Goal: Information Seeking & Learning: Learn about a topic

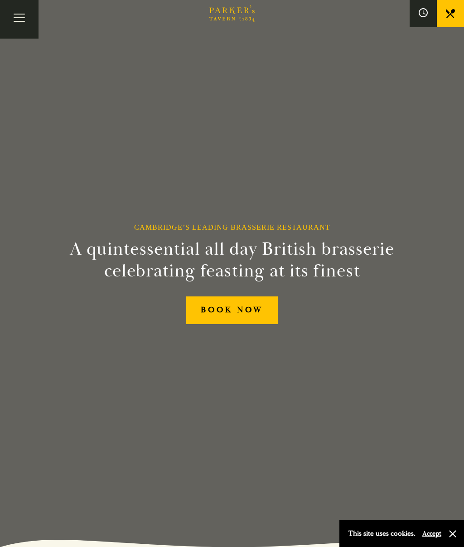
click at [23, 21] on span "Toggle navigation" at bounding box center [19, 21] width 11 height 1
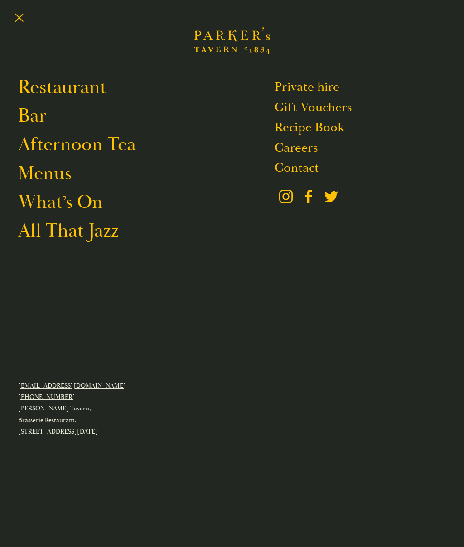
click at [103, 239] on link "All That Jazz" at bounding box center [68, 231] width 101 height 24
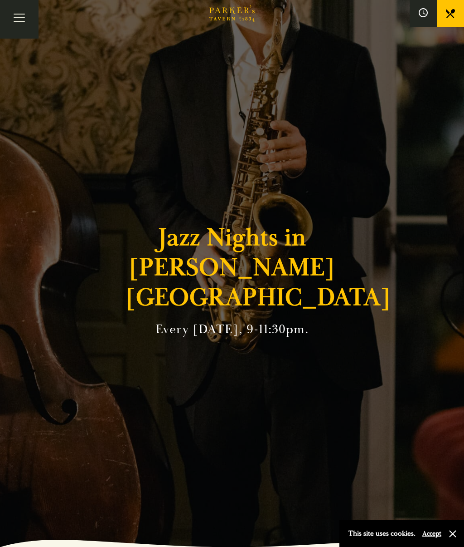
click at [23, 15] on button "Toggle navigation" at bounding box center [19, 19] width 39 height 39
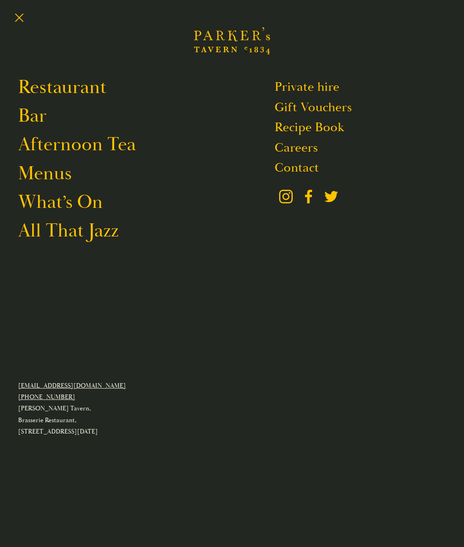
click at [88, 208] on link "What’s On" at bounding box center [60, 202] width 85 height 24
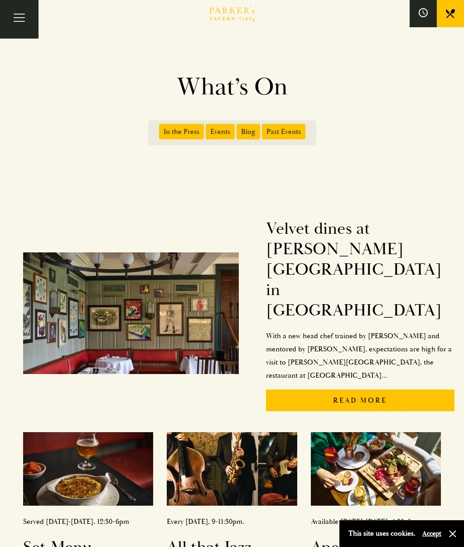
click at [385, 389] on p "Read More" at bounding box center [360, 400] width 189 height 22
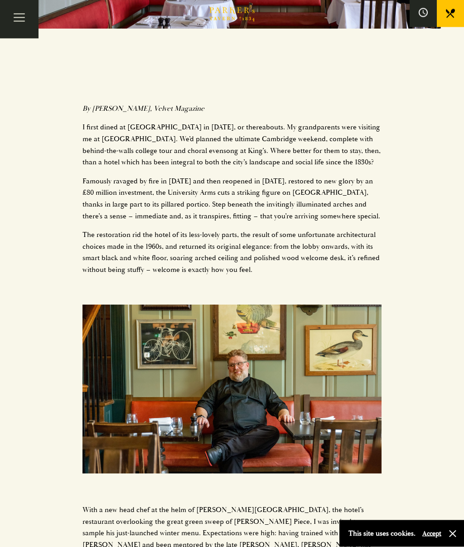
scroll to position [476, 0]
